Goal: Task Accomplishment & Management: Manage account settings

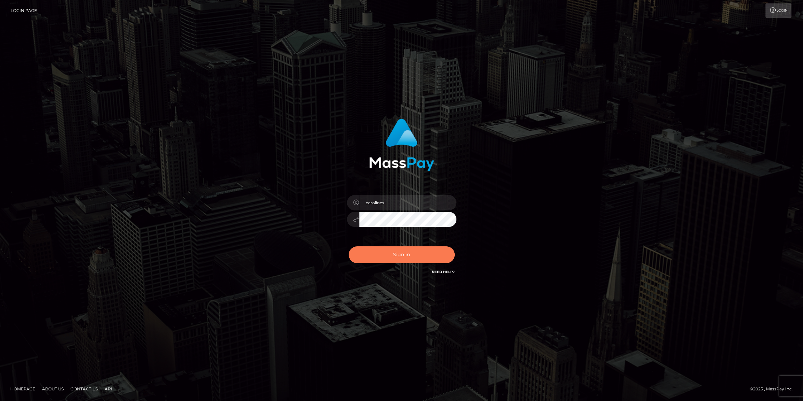
click at [422, 251] on button "Sign in" at bounding box center [401, 254] width 106 height 17
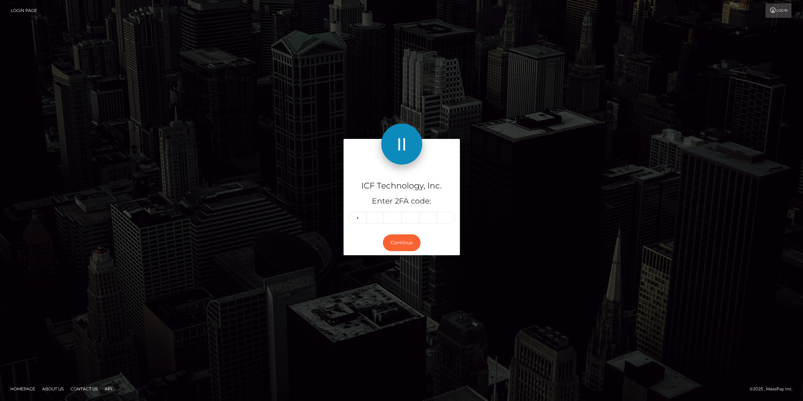
type input "3"
type input "8"
type input "3"
type input "4"
type input "9"
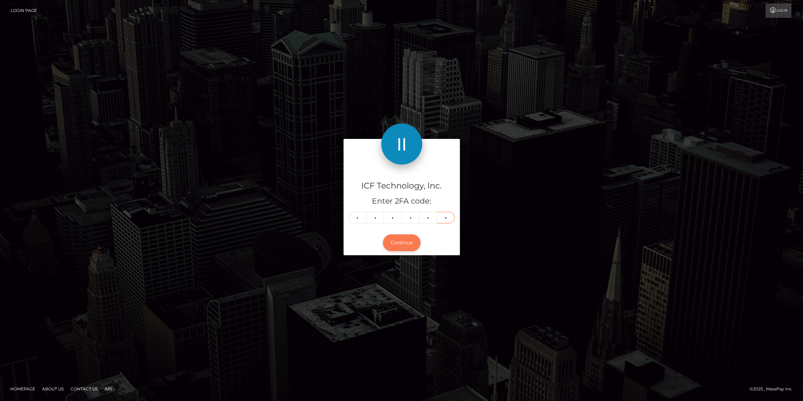
type input "2"
click at [413, 243] on button "Continue" at bounding box center [402, 242] width 38 height 17
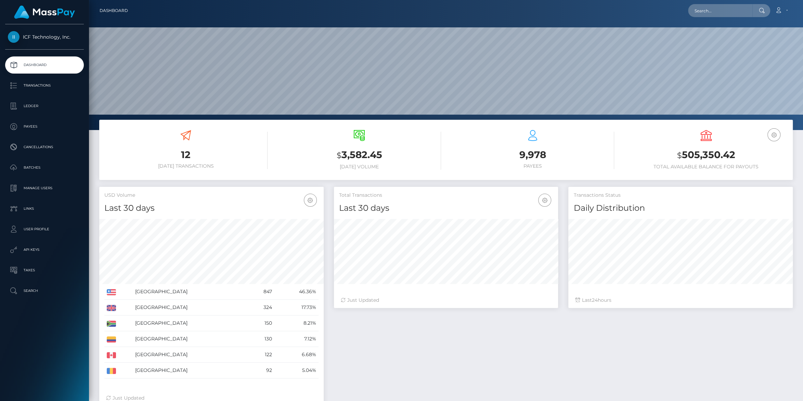
scroll to position [121, 224]
click at [30, 169] on p "Batches" at bounding box center [44, 167] width 73 height 10
